Goal: Task Accomplishment & Management: Use online tool/utility

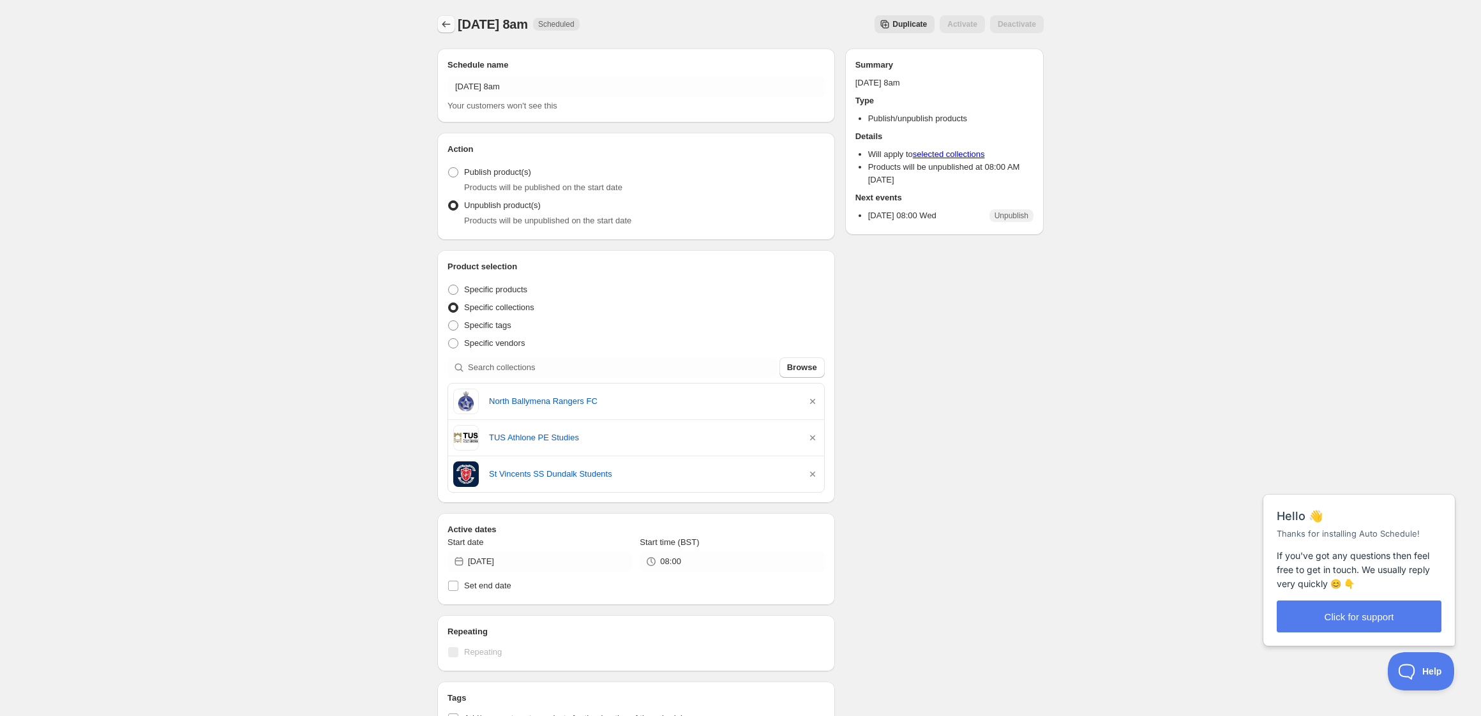
click at [445, 24] on icon "Schedules" at bounding box center [446, 24] width 13 height 13
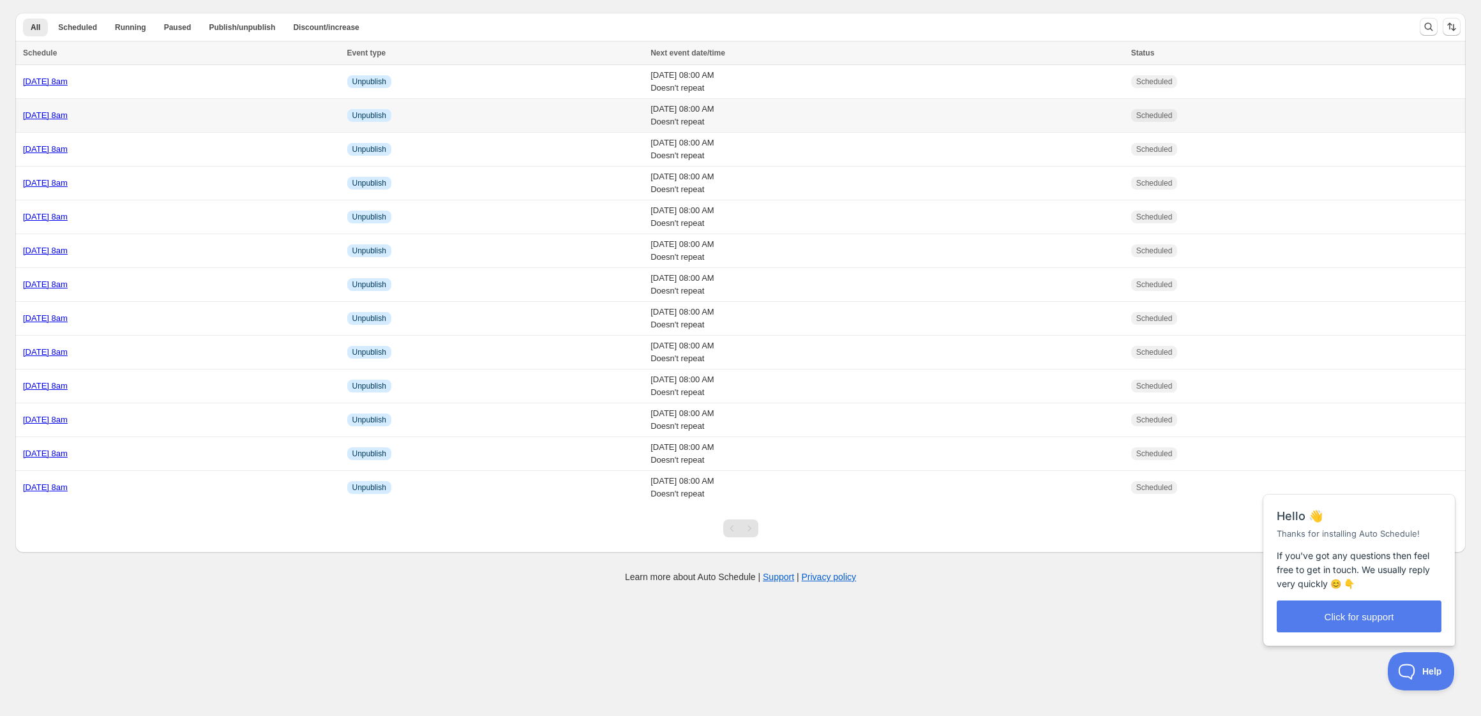
click at [193, 109] on div "Wednesday 8th October @ 8am" at bounding box center [181, 115] width 317 height 13
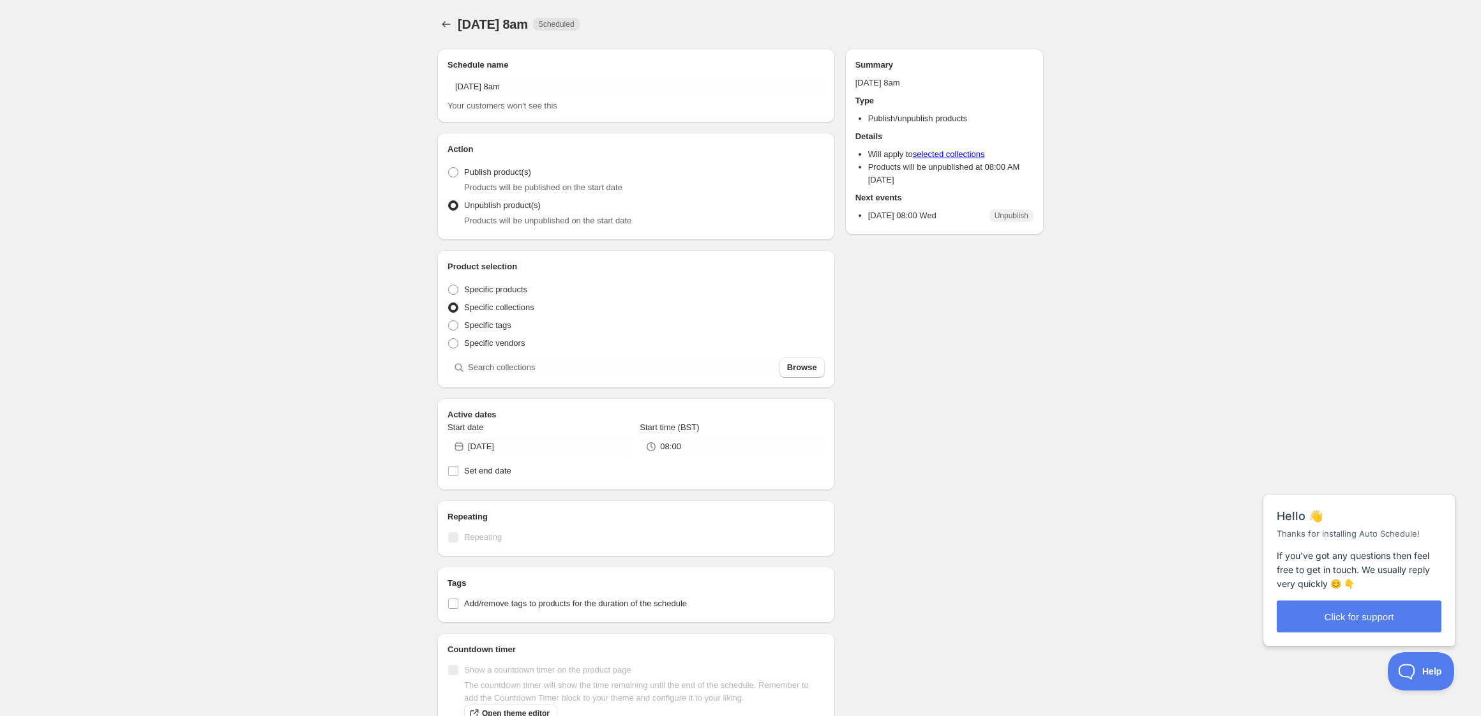
radio input "true"
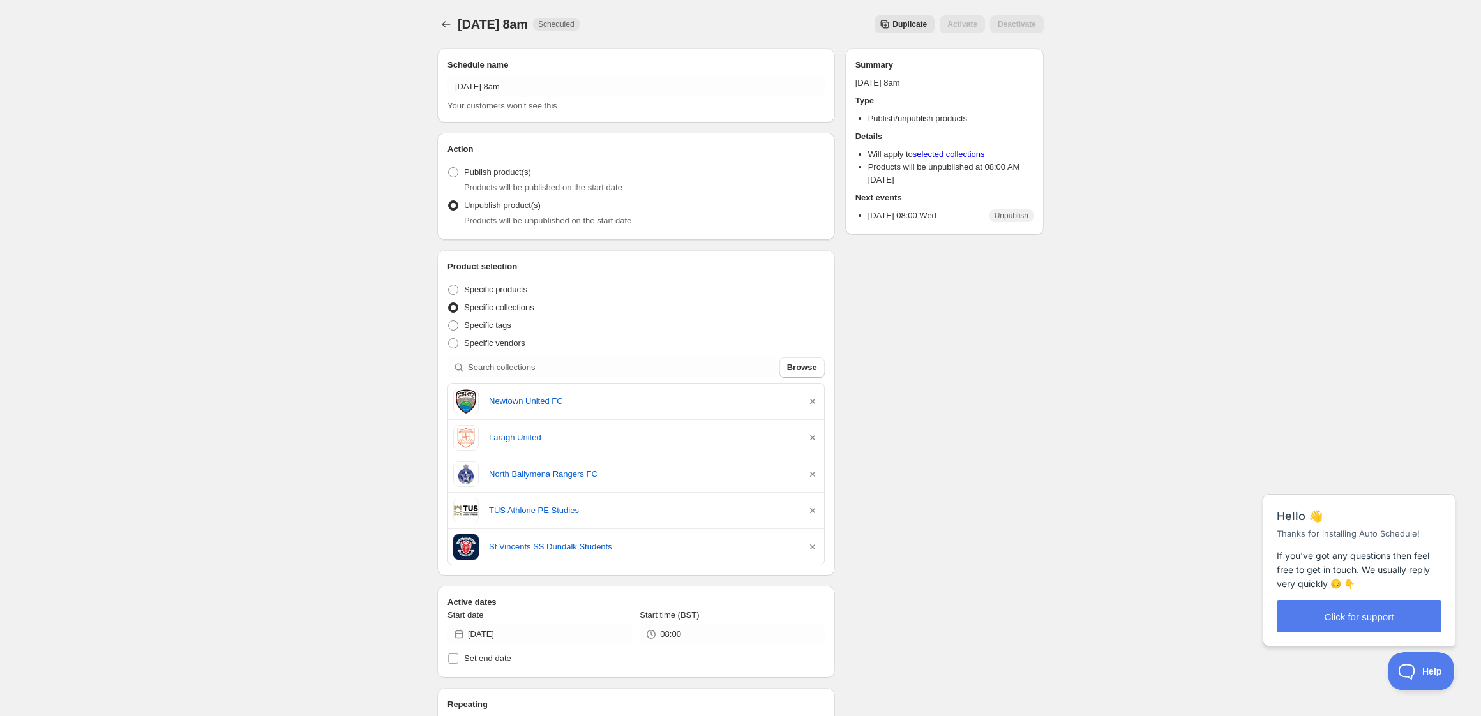
click at [892, 26] on span "Duplicate" at bounding box center [909, 24] width 34 height 10
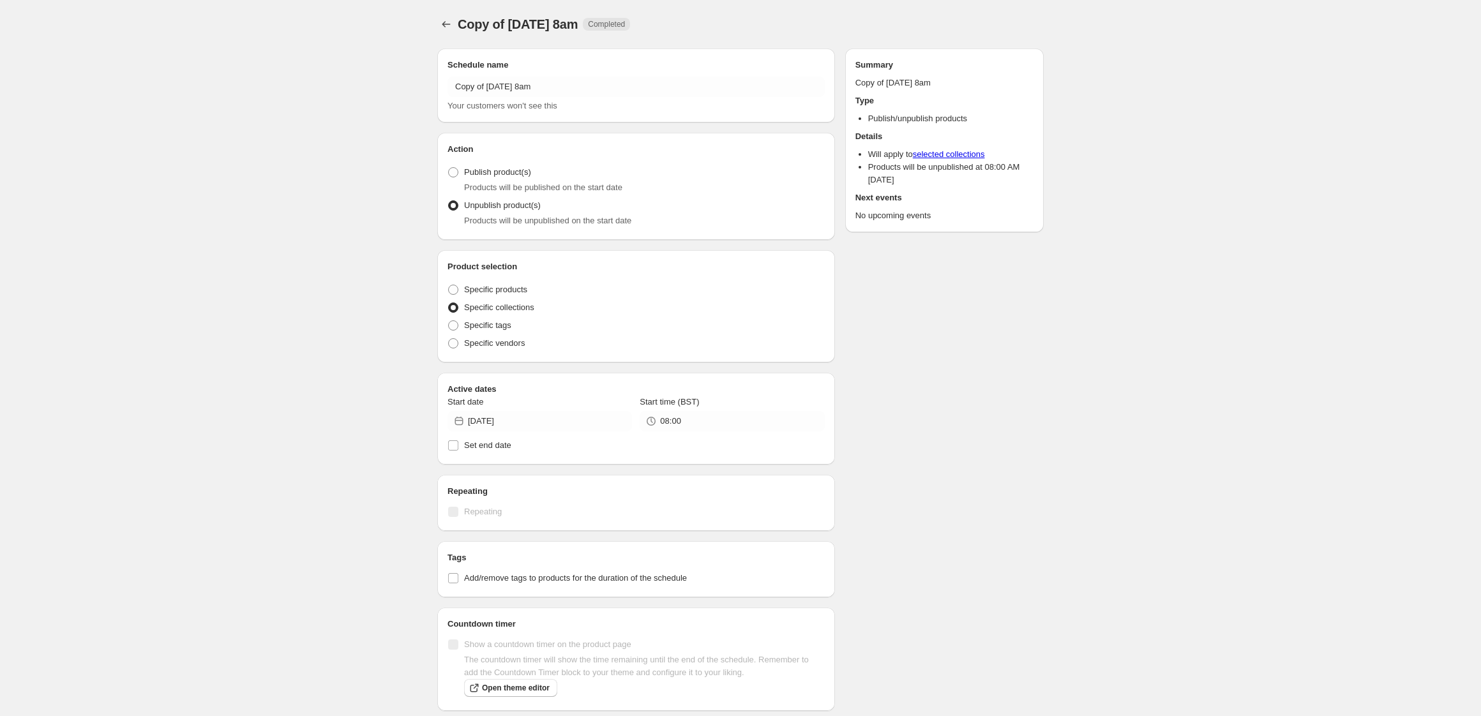
radio input "true"
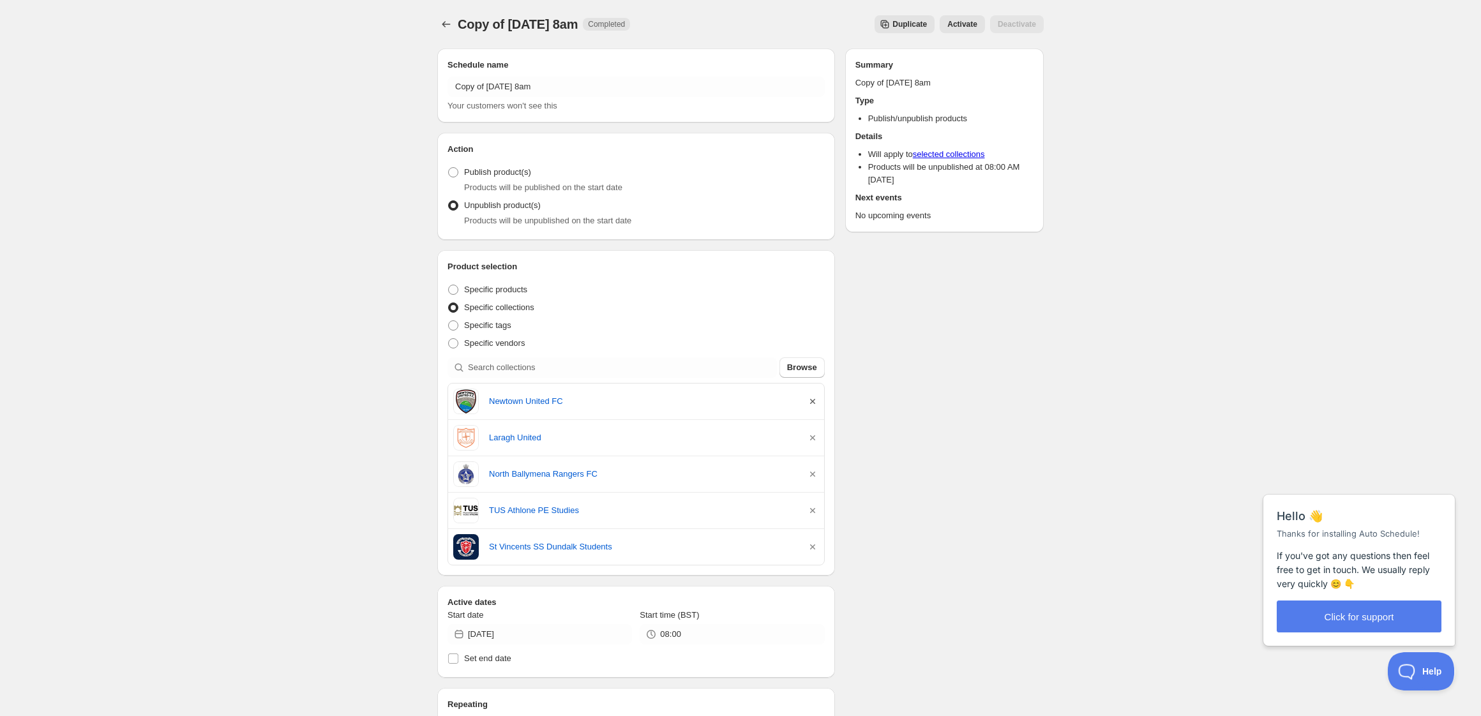
click at [811, 402] on icon "button" at bounding box center [812, 401] width 5 height 5
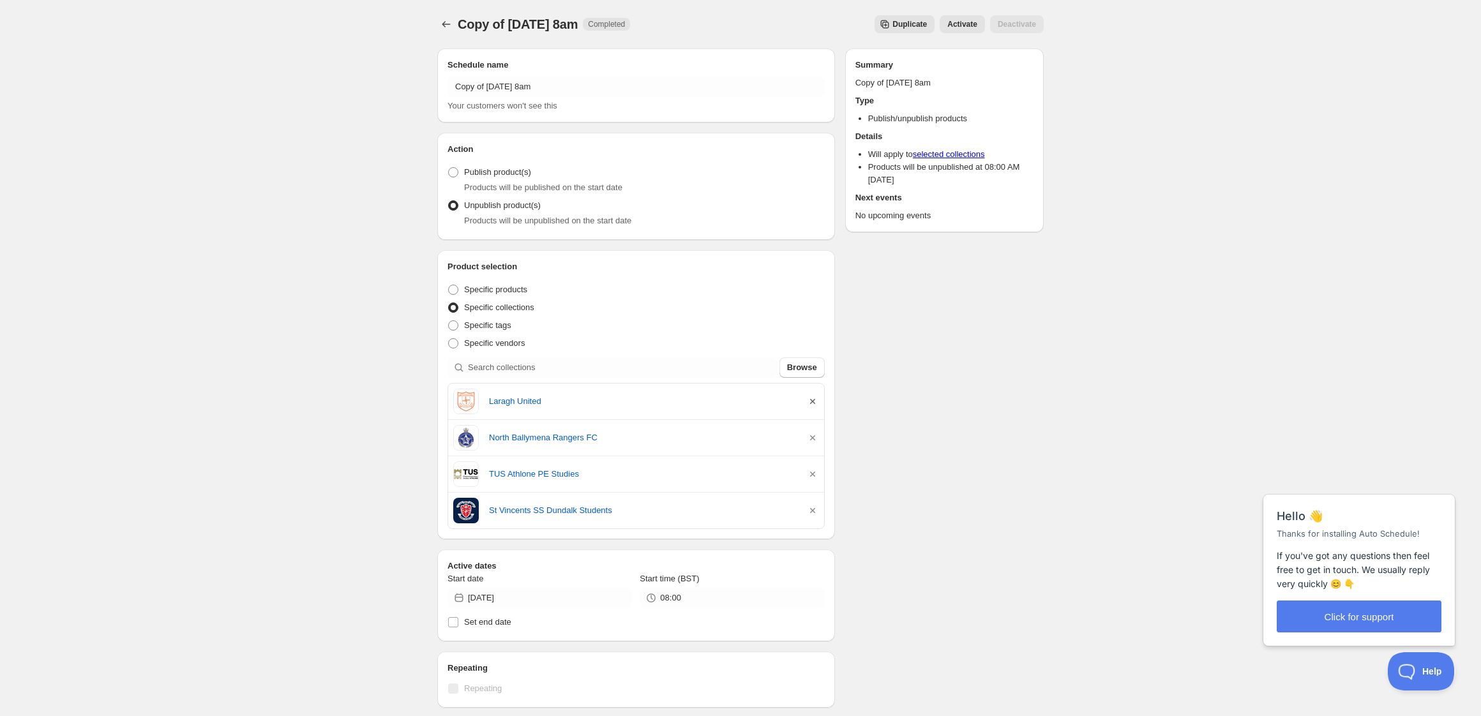
click at [811, 402] on icon "button" at bounding box center [812, 401] width 5 height 5
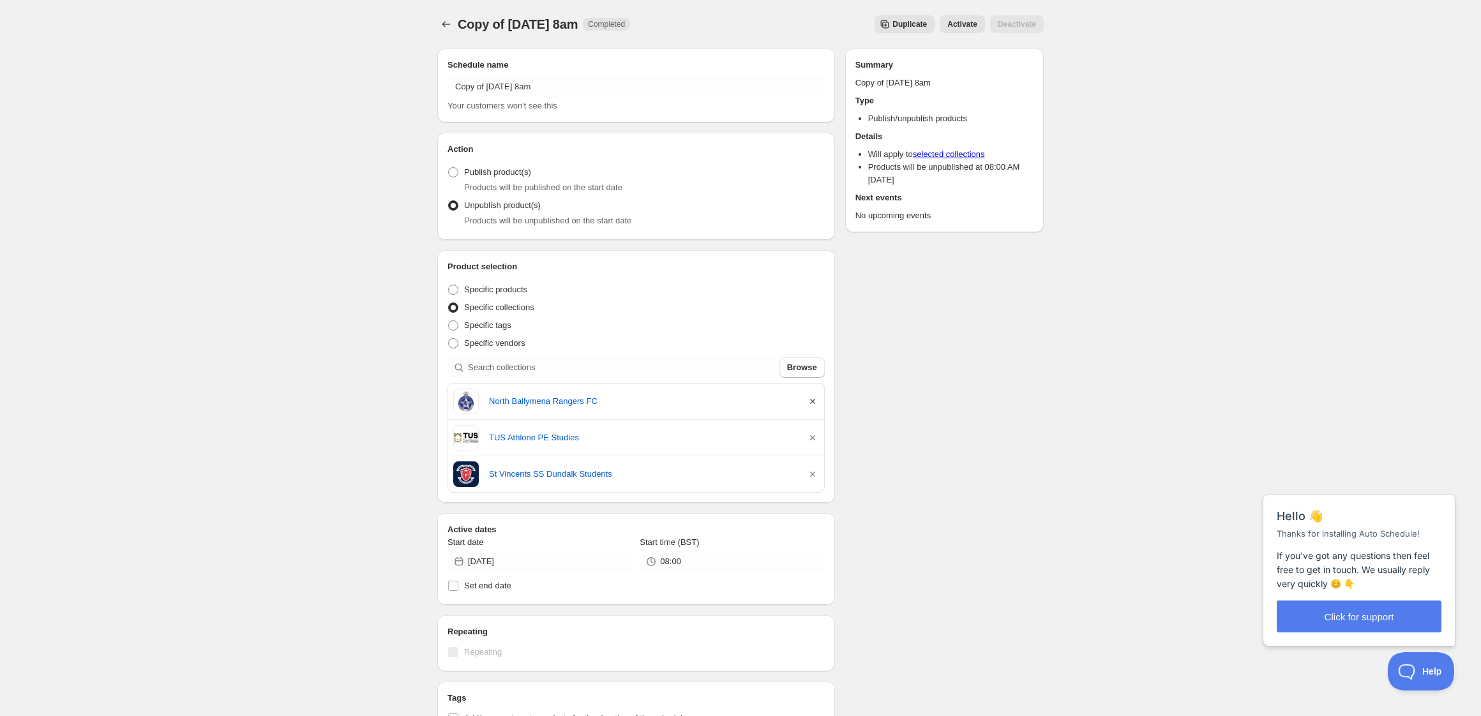
click at [811, 402] on icon "button" at bounding box center [812, 401] width 5 height 5
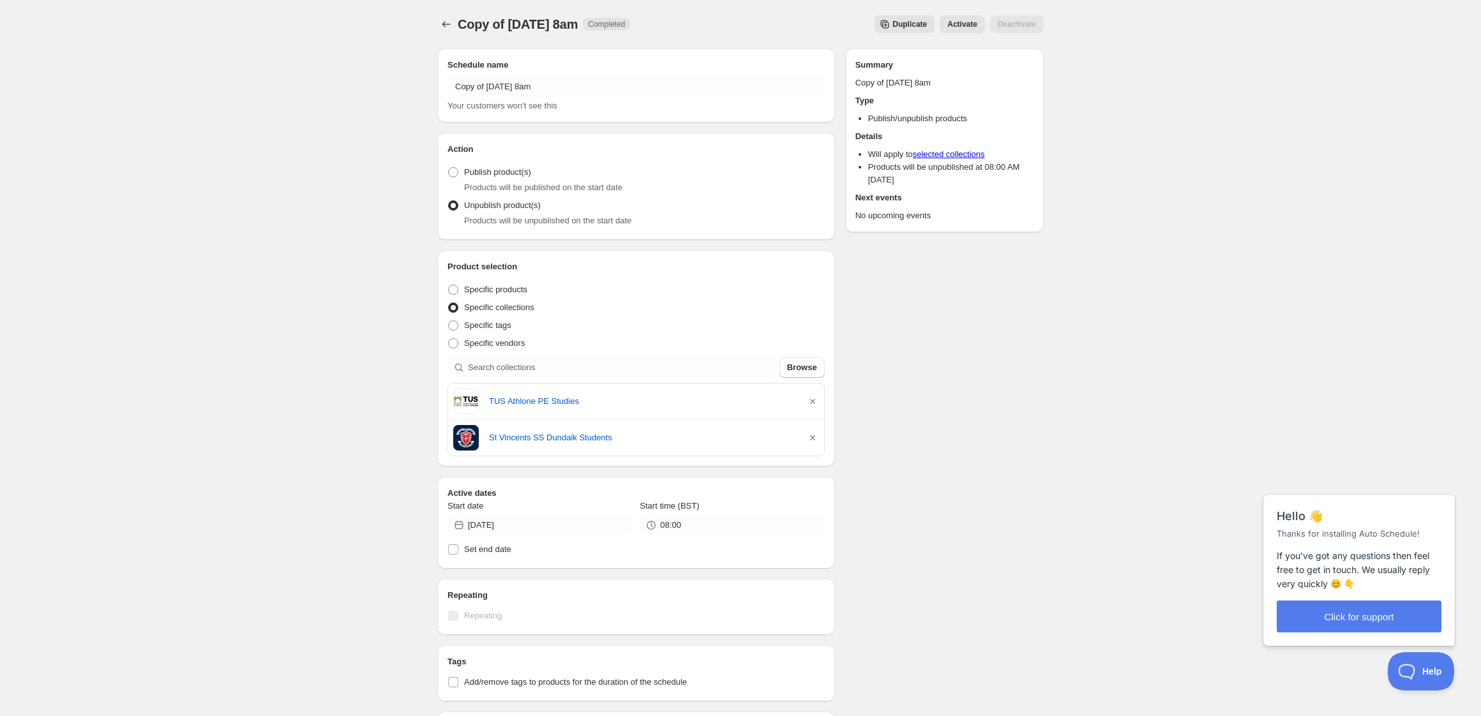
click at [811, 402] on icon "button" at bounding box center [812, 401] width 5 height 5
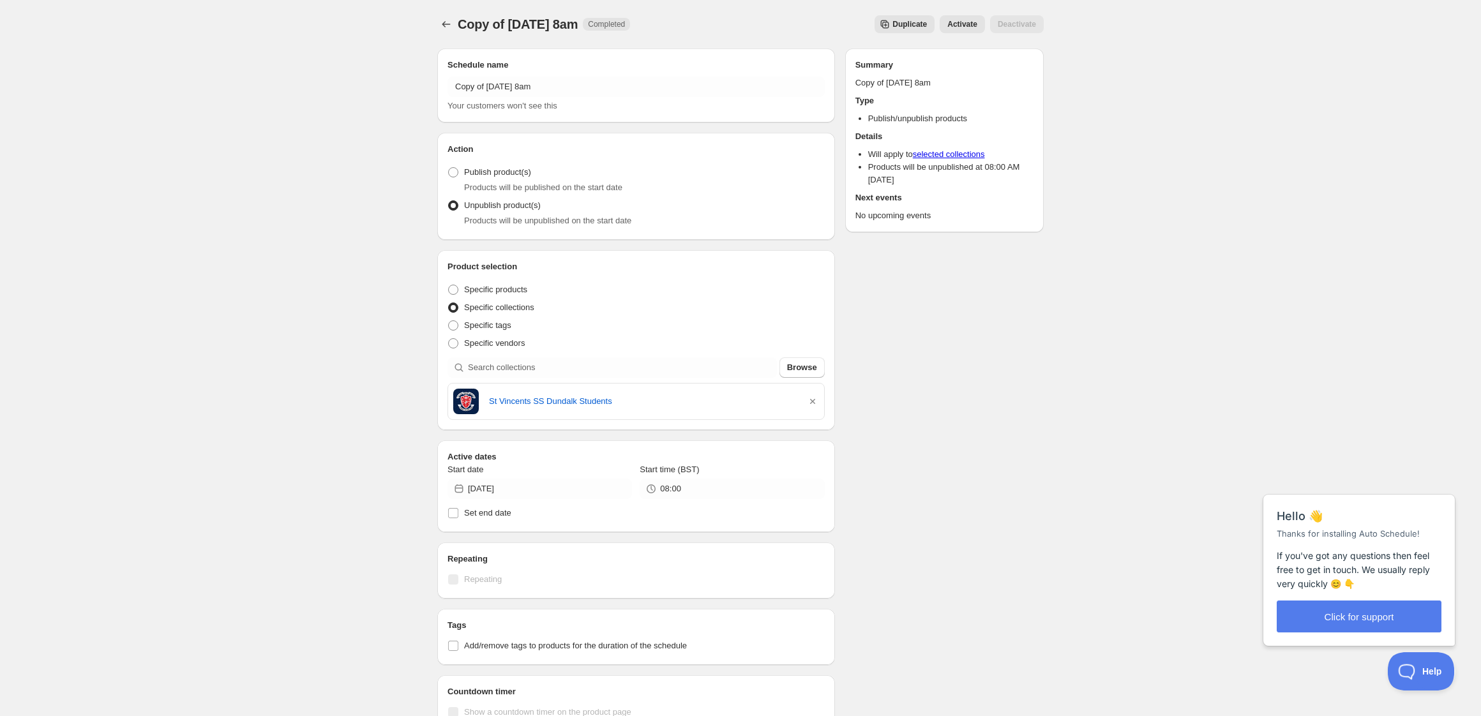
click at [811, 402] on icon "button" at bounding box center [812, 401] width 5 height 5
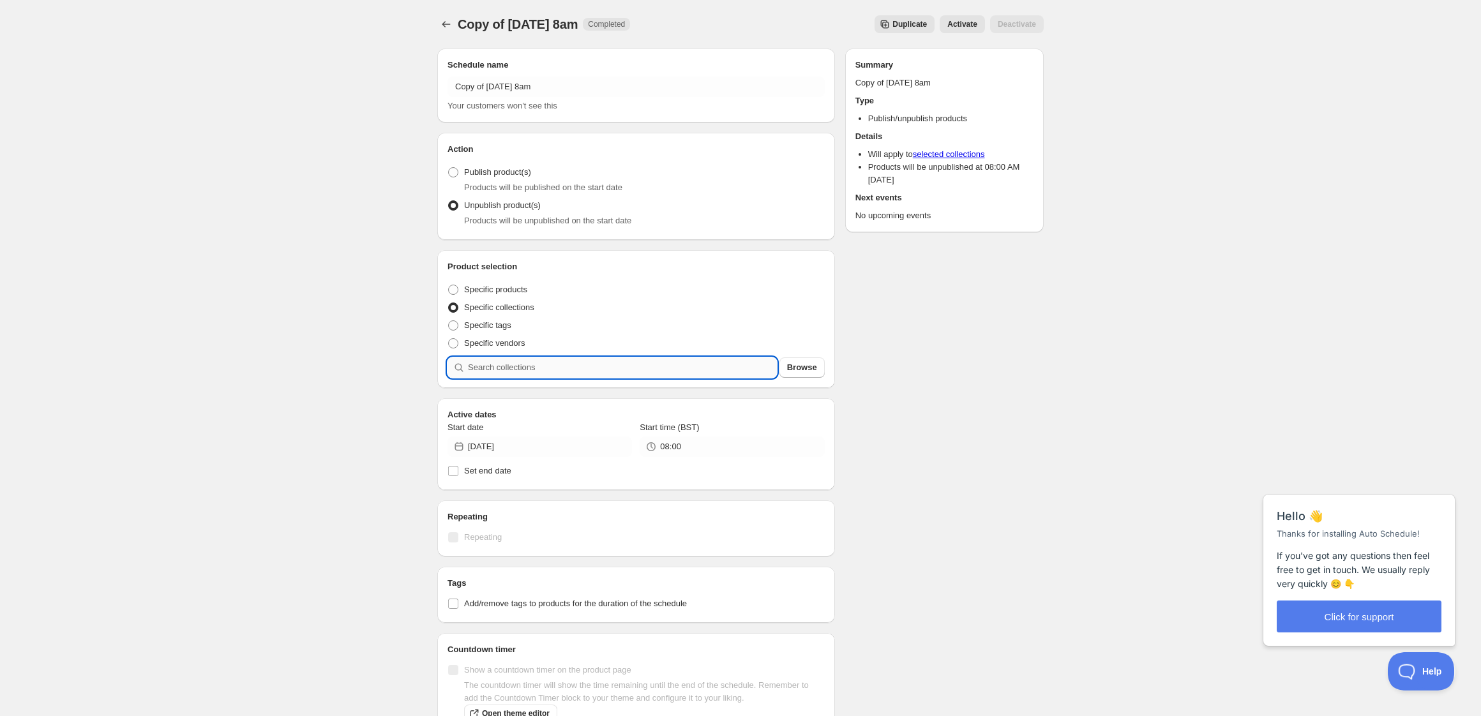
click at [611, 374] on input "search" at bounding box center [622, 367] width 309 height 20
type input "s"
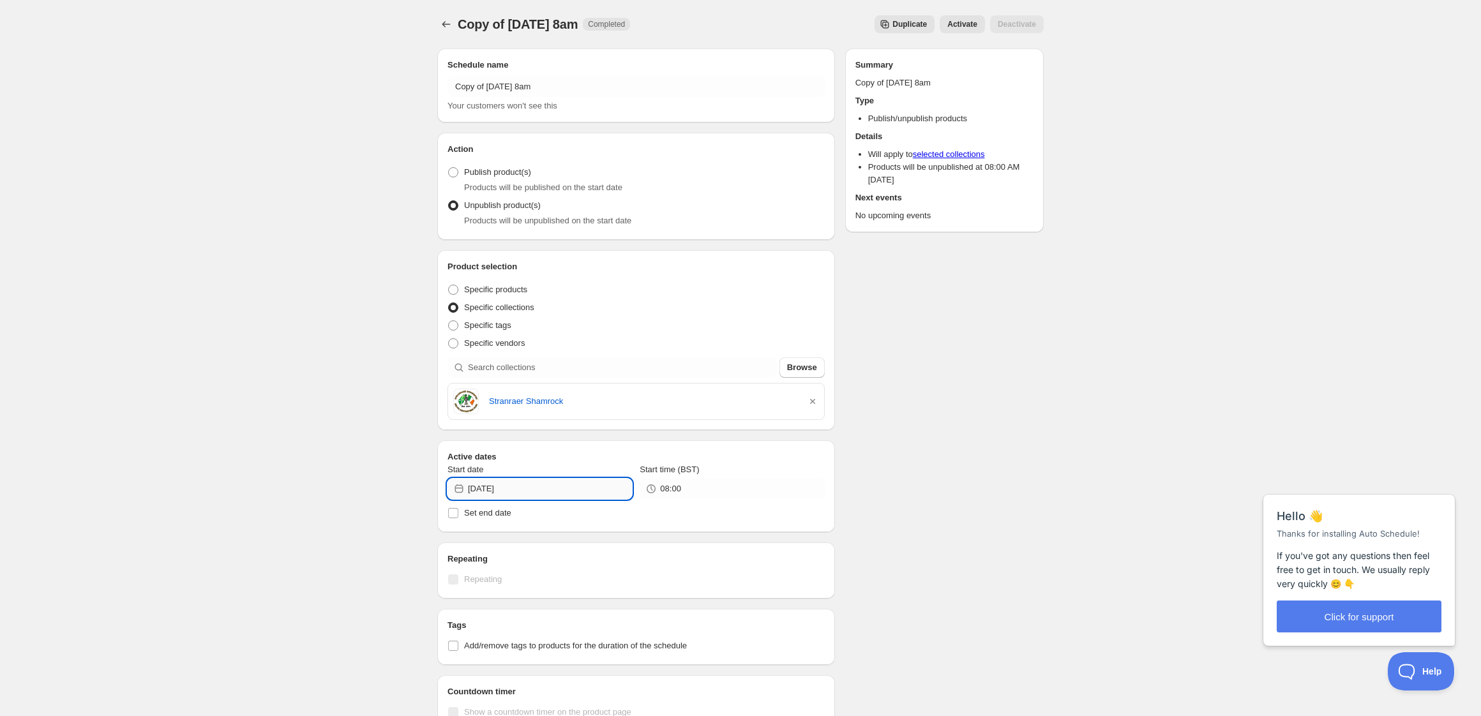
click at [543, 496] on input "[DATE]" at bounding box center [550, 489] width 164 height 20
click at [564, 584] on span "9" at bounding box center [563, 580] width 13 height 10
type input "[DATE]"
click at [534, 490] on input "[DATE]" at bounding box center [550, 489] width 164 height 20
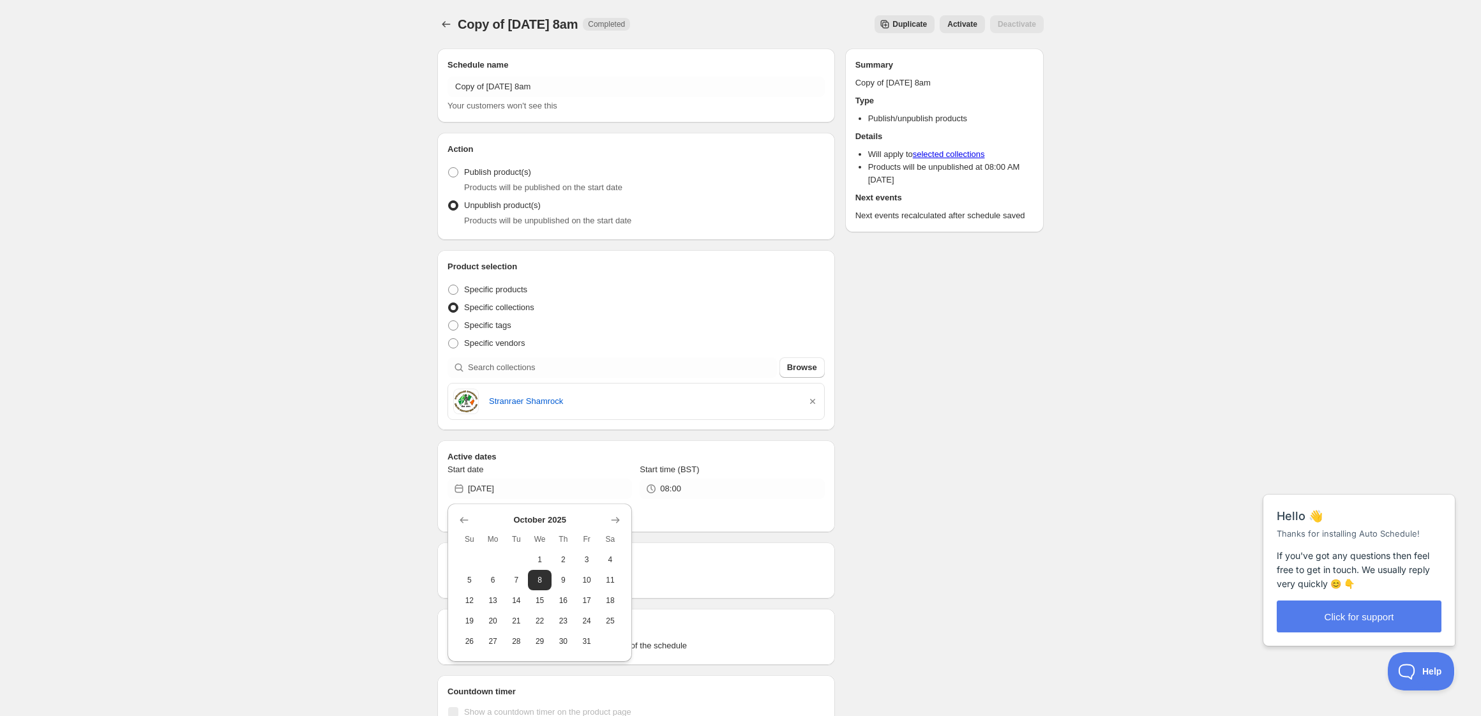
click at [753, 559] on h2 "Repeating" at bounding box center [635, 559] width 377 height 13
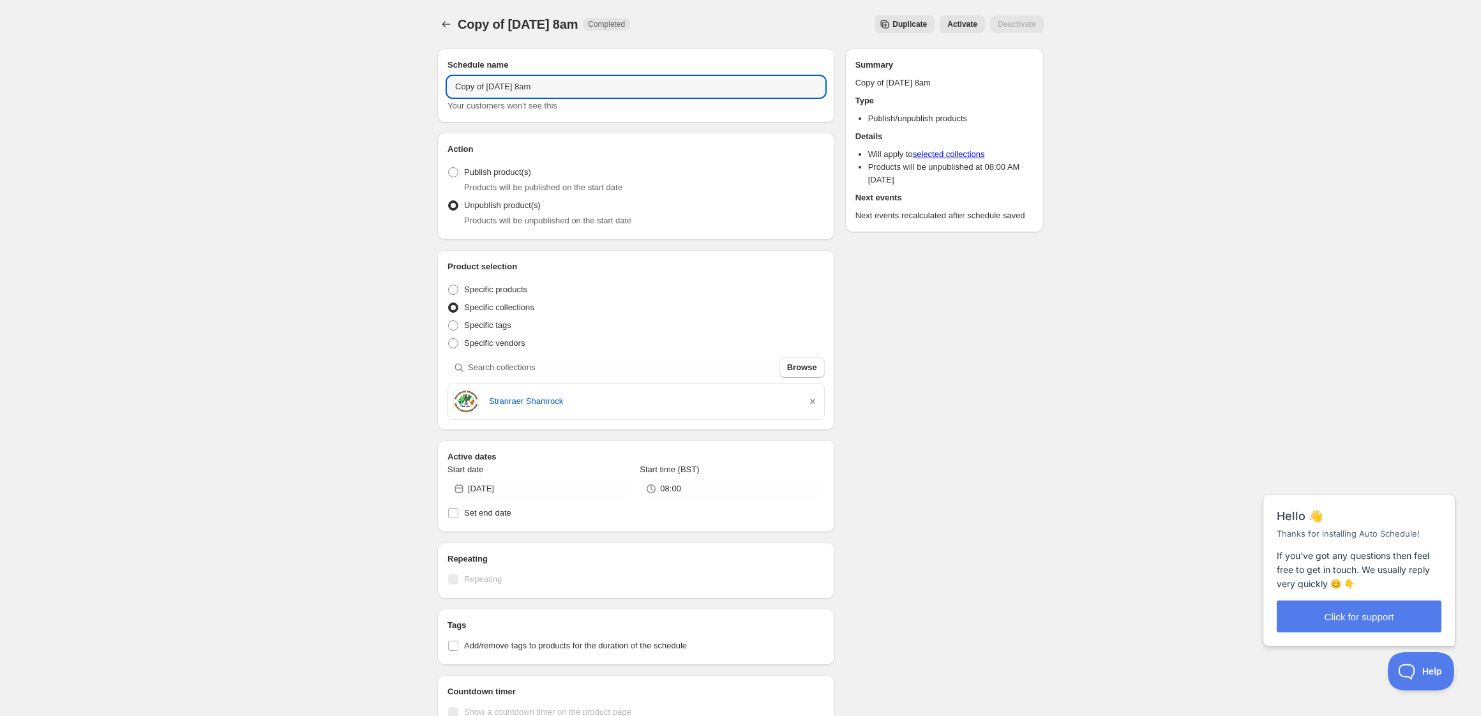
drag, startPoint x: 497, startPoint y: 83, endPoint x: 310, endPoint y: 75, distance: 187.2
click at [310, 75] on div "Copy of [DATE] 8am. This page is ready Copy of [DATE] 8am Completed Duplicate A…" at bounding box center [740, 489] width 1481 height 979
type input "[DATE] 8am"
